Goal: Task Accomplishment & Management: Use online tool/utility

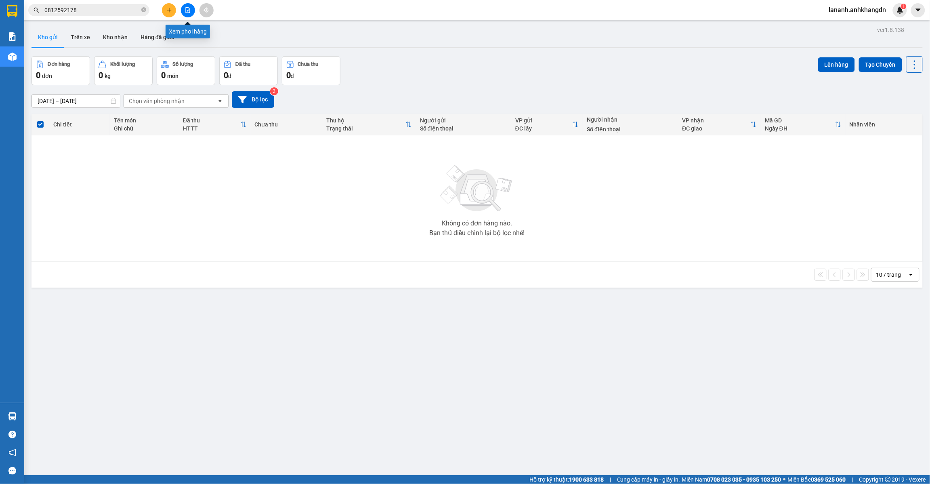
click at [187, 7] on icon "file-add" at bounding box center [188, 10] width 4 height 6
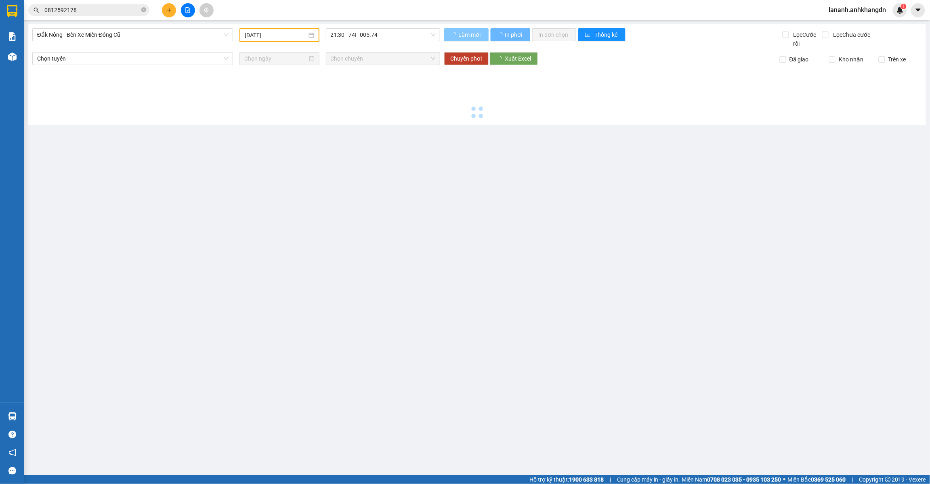
type input "[DATE]"
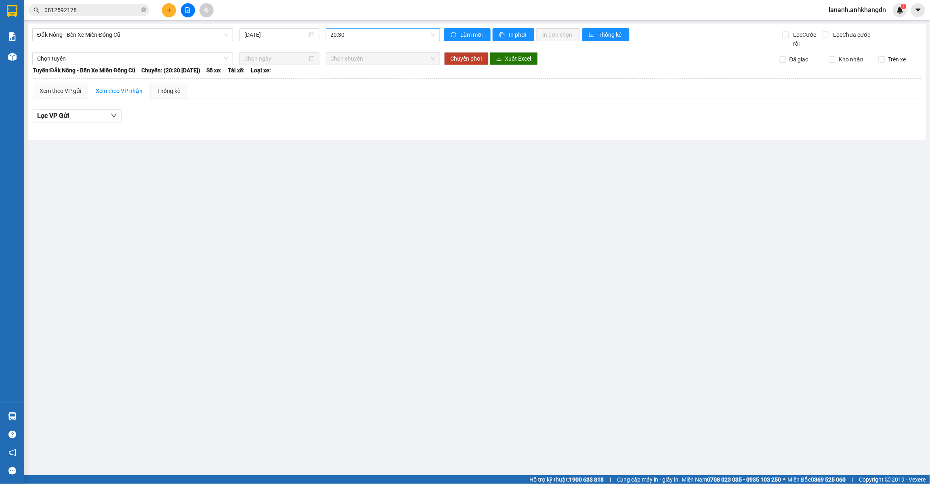
click at [430, 35] on span "20:30" at bounding box center [383, 35] width 105 height 12
drag, startPoint x: 374, startPoint y: 76, endPoint x: 404, endPoint y: 57, distance: 35.7
click at [376, 74] on div "21:30 - 74F-005.74" at bounding box center [362, 76] width 63 height 9
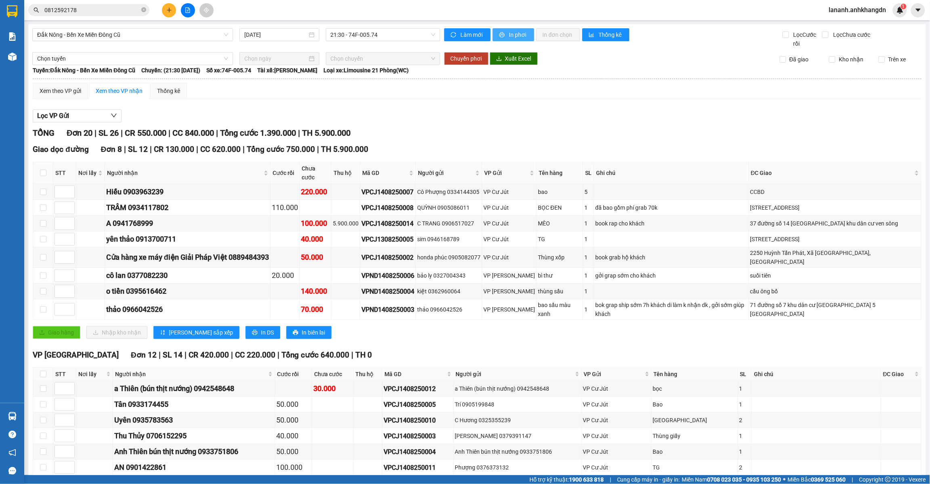
click at [505, 28] on button "In phơi" at bounding box center [514, 34] width 42 height 13
